Goal: Navigation & Orientation: Find specific page/section

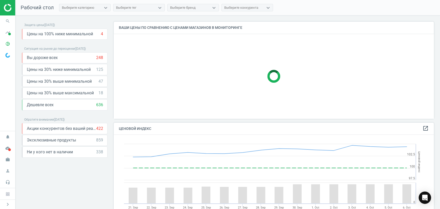
scroll to position [106, 325]
click at [10, 32] on icon "timeline" at bounding box center [8, 33] width 10 height 10
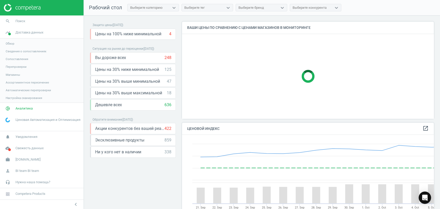
scroll to position [128, 256]
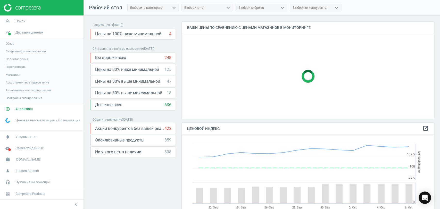
click at [15, 73] on span "Магазины" at bounding box center [13, 75] width 14 height 4
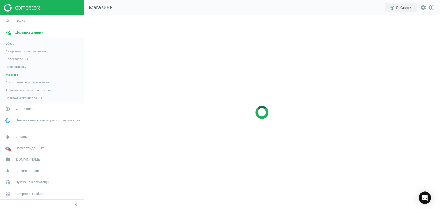
scroll to position [203, 365]
